Goal: Transaction & Acquisition: Download file/media

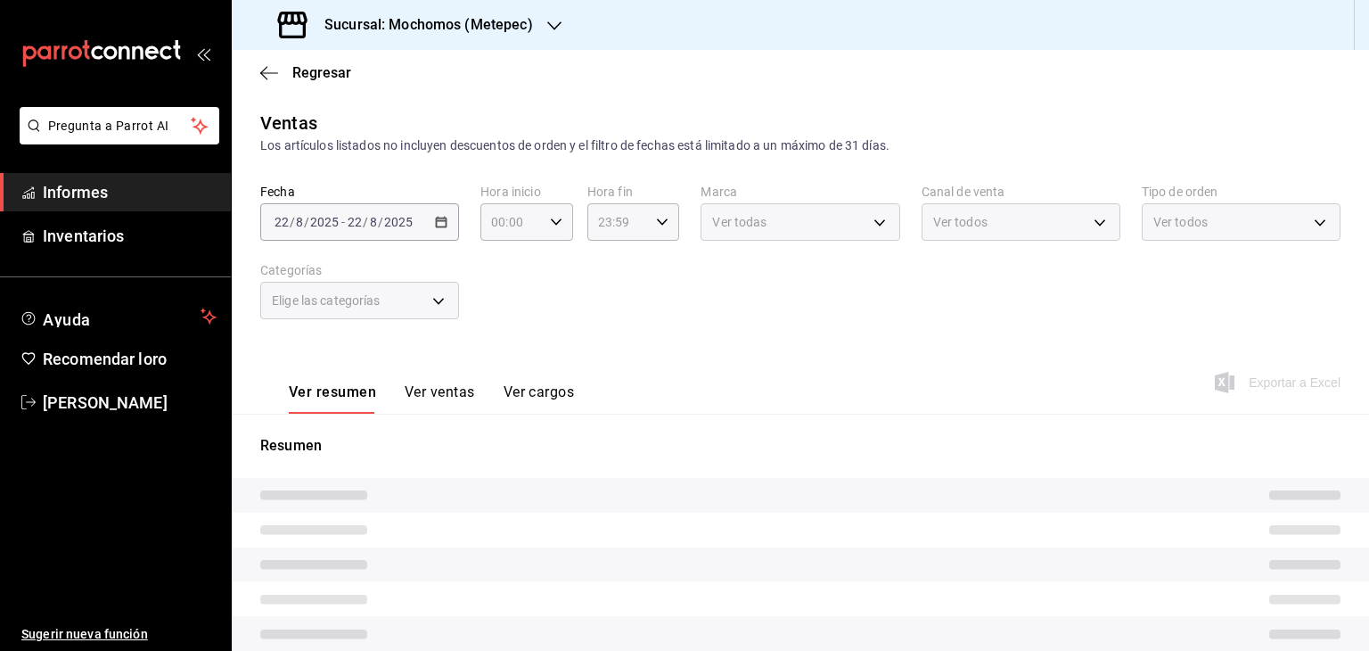
type input "05:00"
type input "c9cbc288-c827-488d-81f5-370afefb1912,46081463-7037-4dd2-a9ab-e56ff6a8fa7c,bf958…"
type input "2365f74e-aa6b-4392-bdf2-72765591bddf"
type input "PARROT,UBER_EATS,RAPPI,DIDI_FOOD,ONLINE"
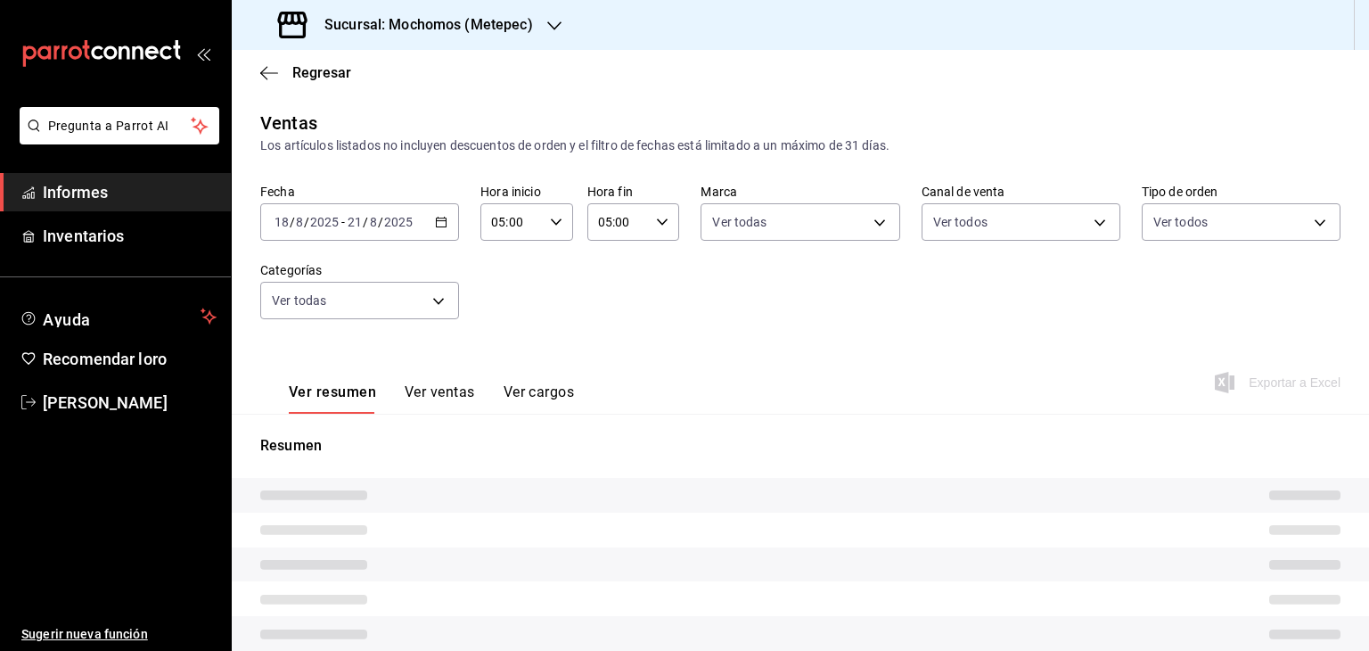
type input "3a236ed8-2e24-47ca-8e59-ead494492482,da8509e8-5fca-4f62-958e-973104937870,EXTER…"
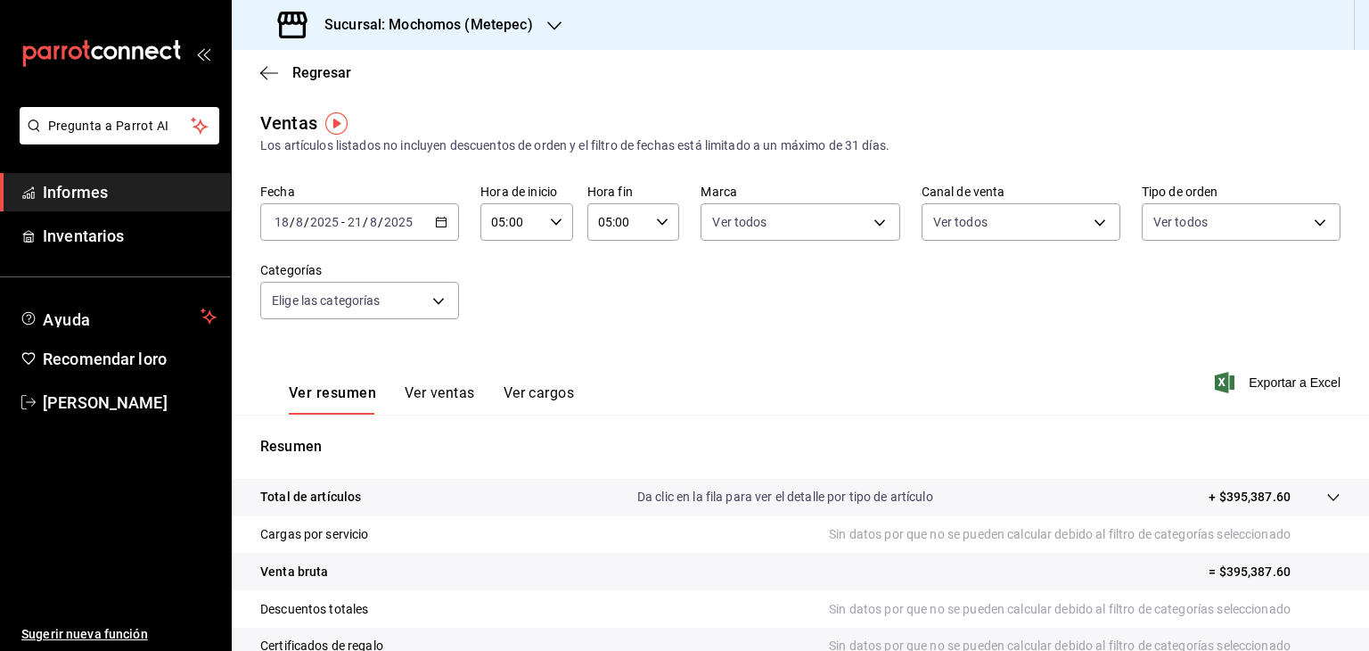
click at [438, 225] on icon "button" at bounding box center [441, 222] width 12 height 12
click at [437, 235] on div "[DATE] [DATE] - [DATE] [DATE]" at bounding box center [359, 221] width 199 height 37
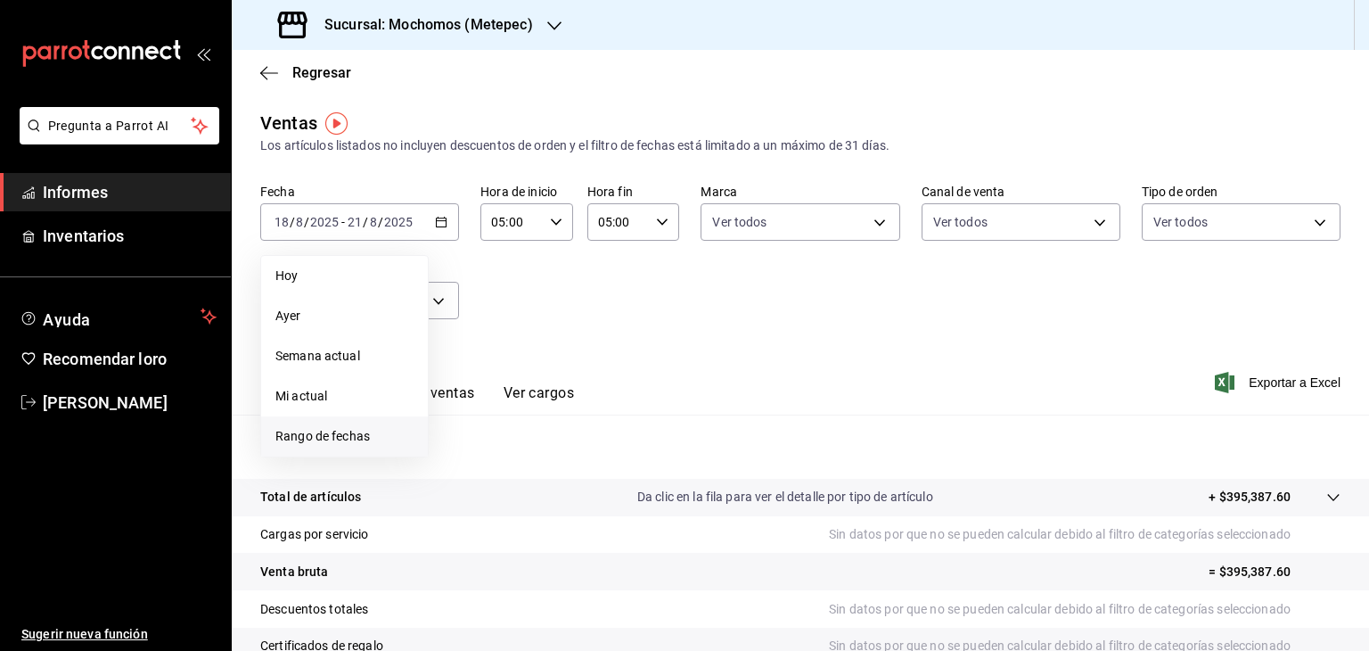
click at [323, 436] on font "Rango de fechas" at bounding box center [322, 436] width 94 height 14
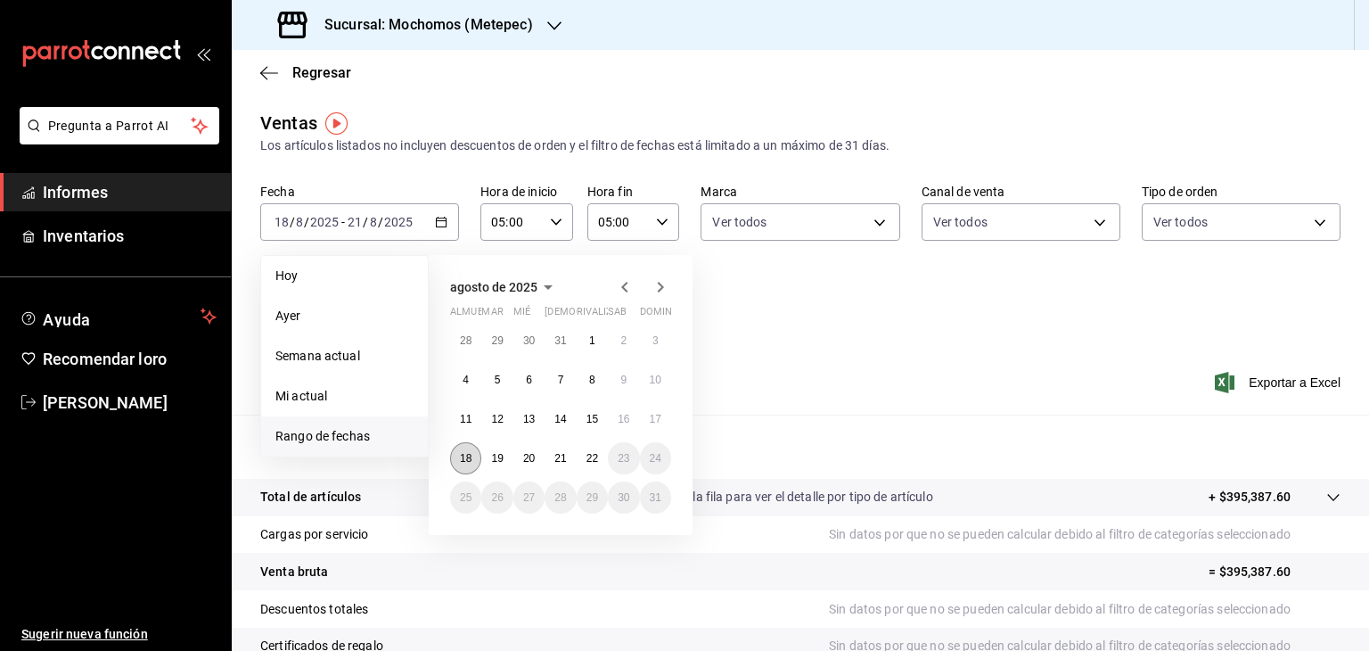
click at [471, 460] on font "18" at bounding box center [466, 458] width 12 height 12
click at [599, 456] on button "22" at bounding box center [592, 458] width 31 height 32
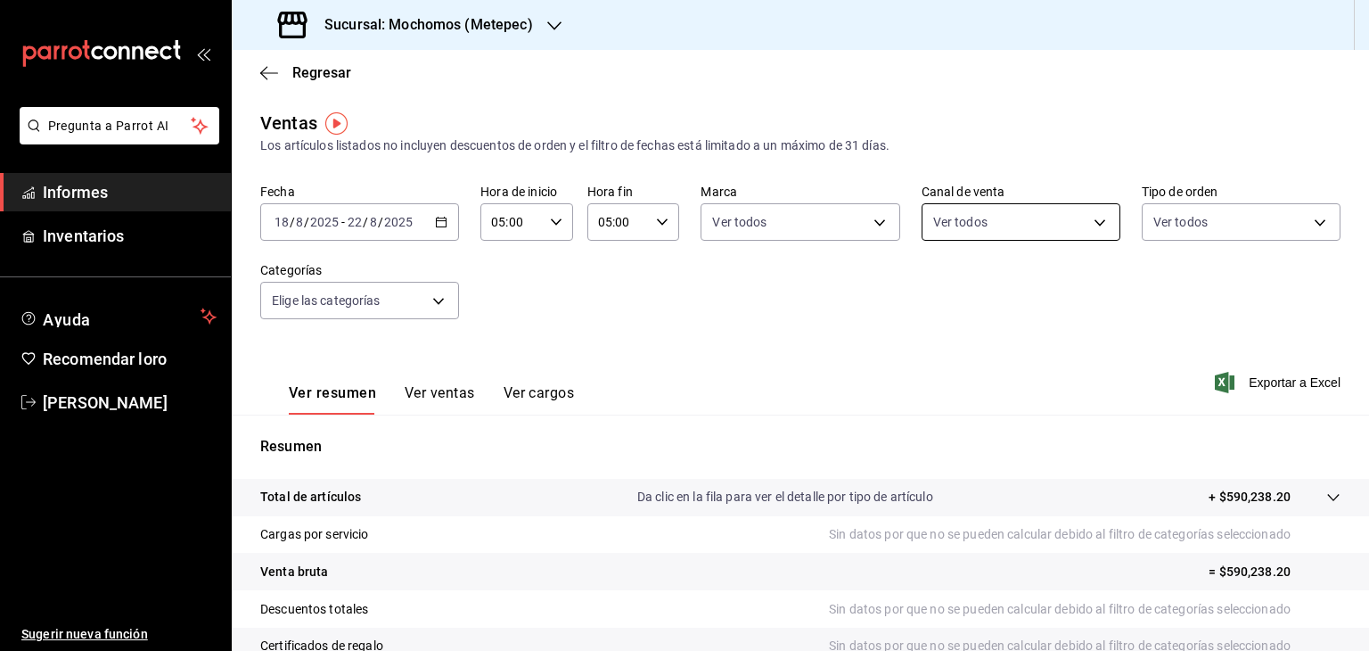
click at [1069, 221] on body "Pregunta a Parrot AI Informes Inventarios Ayuda Recomendar loro [PERSON_NAME] S…" at bounding box center [684, 325] width 1369 height 651
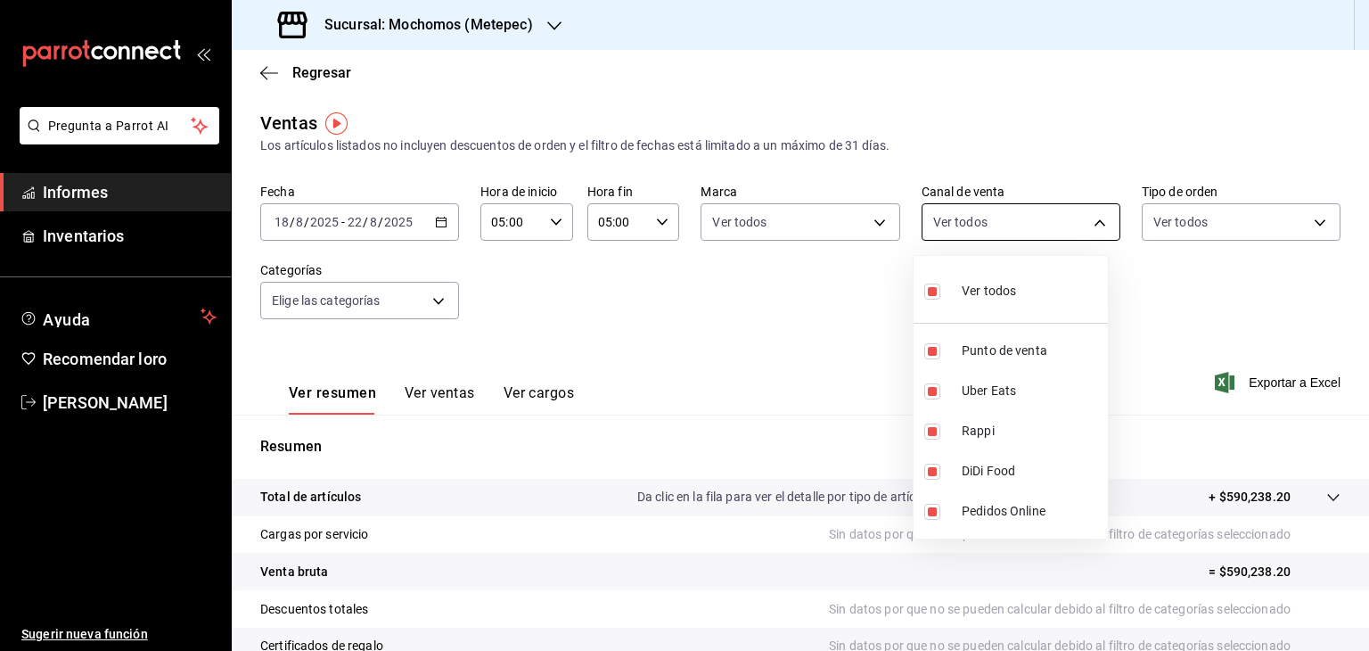
click at [1069, 221] on div at bounding box center [684, 325] width 1369 height 651
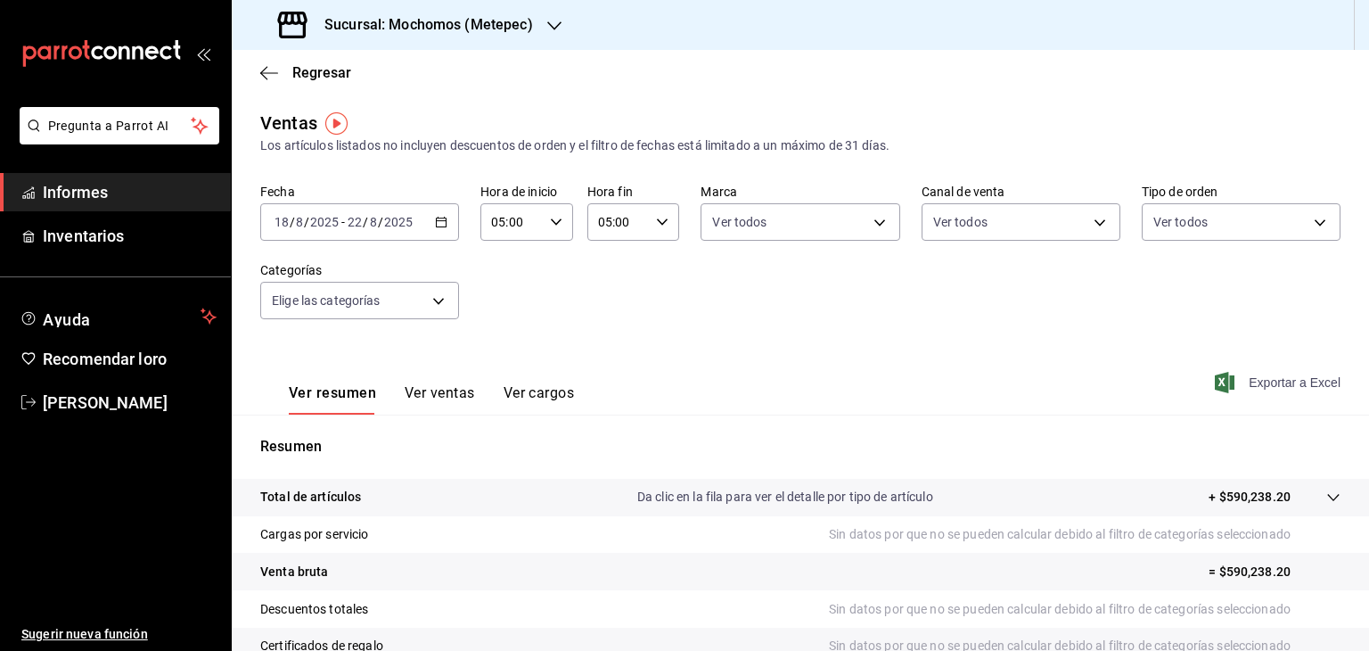
click at [1251, 389] on font "Exportar a Excel" at bounding box center [1295, 382] width 92 height 14
